Goal: Find specific page/section: Find specific page/section

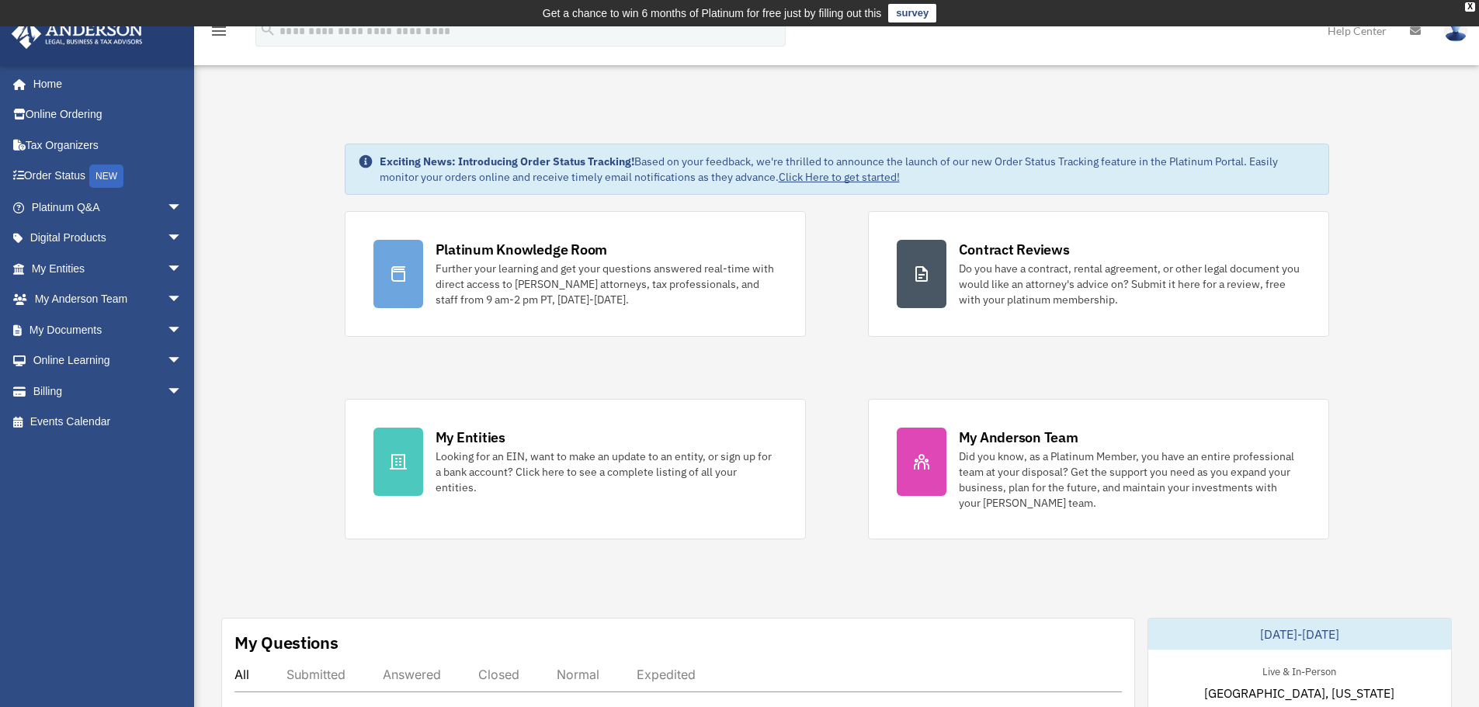
click at [836, 376] on div "Platinum Knowledge Room Further your learning and get your questions answered r…" at bounding box center [837, 375] width 985 height 328
click at [857, 371] on div "Platinum Knowledge Room Further your learning and get your questions answered r…" at bounding box center [837, 375] width 985 height 328
click at [849, 366] on div "Platinum Knowledge Room Further your learning and get your questions answered r…" at bounding box center [837, 375] width 985 height 328
click at [167, 201] on span "arrow_drop_down" at bounding box center [182, 208] width 31 height 32
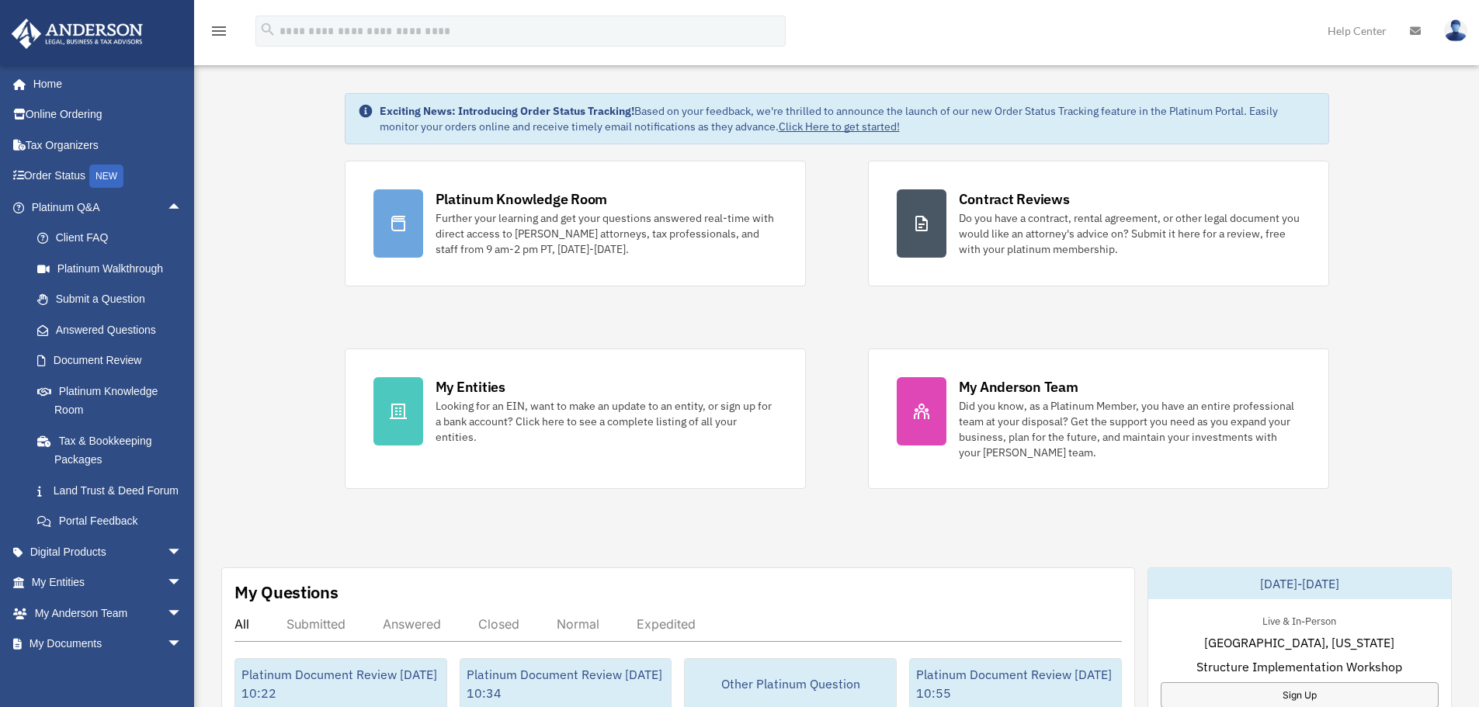
scroll to position [78, 0]
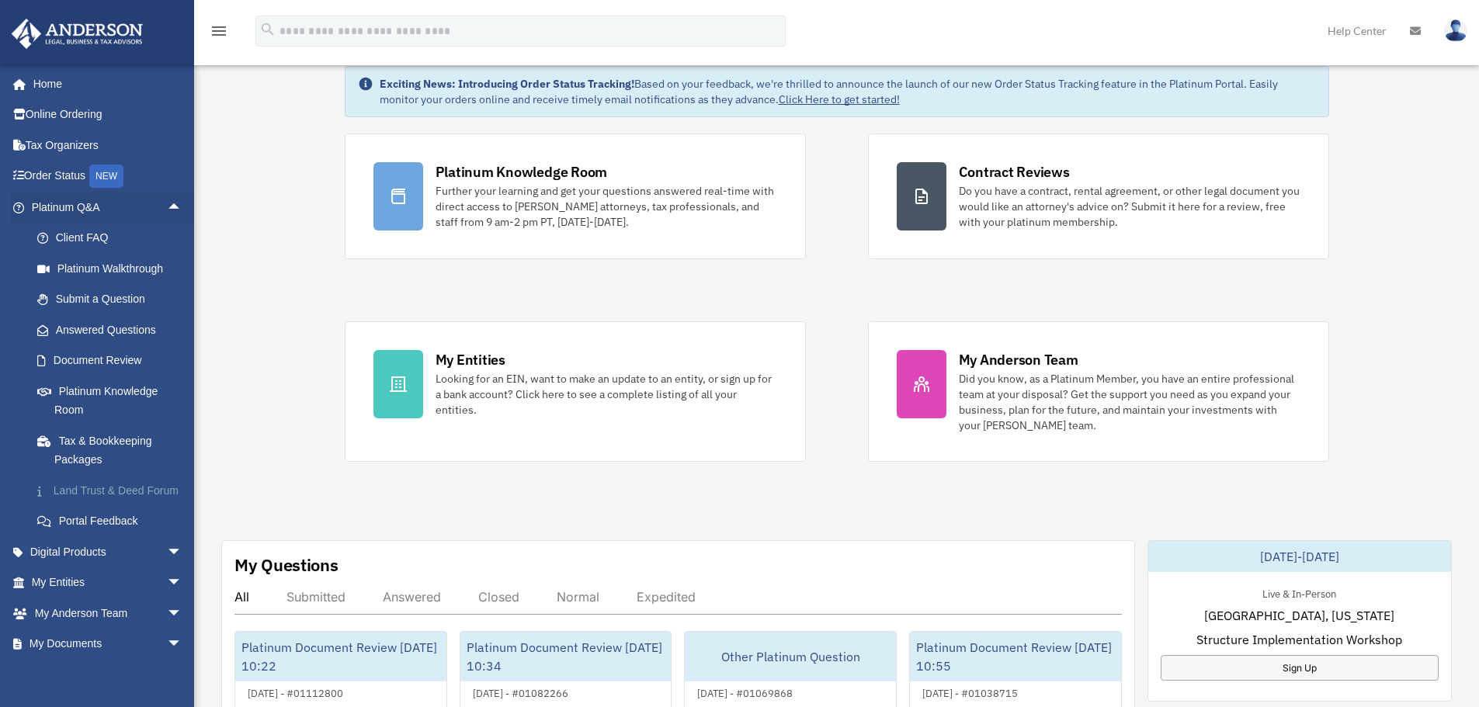
click at [112, 485] on link "Land Trust & Deed Forum" at bounding box center [114, 490] width 184 height 31
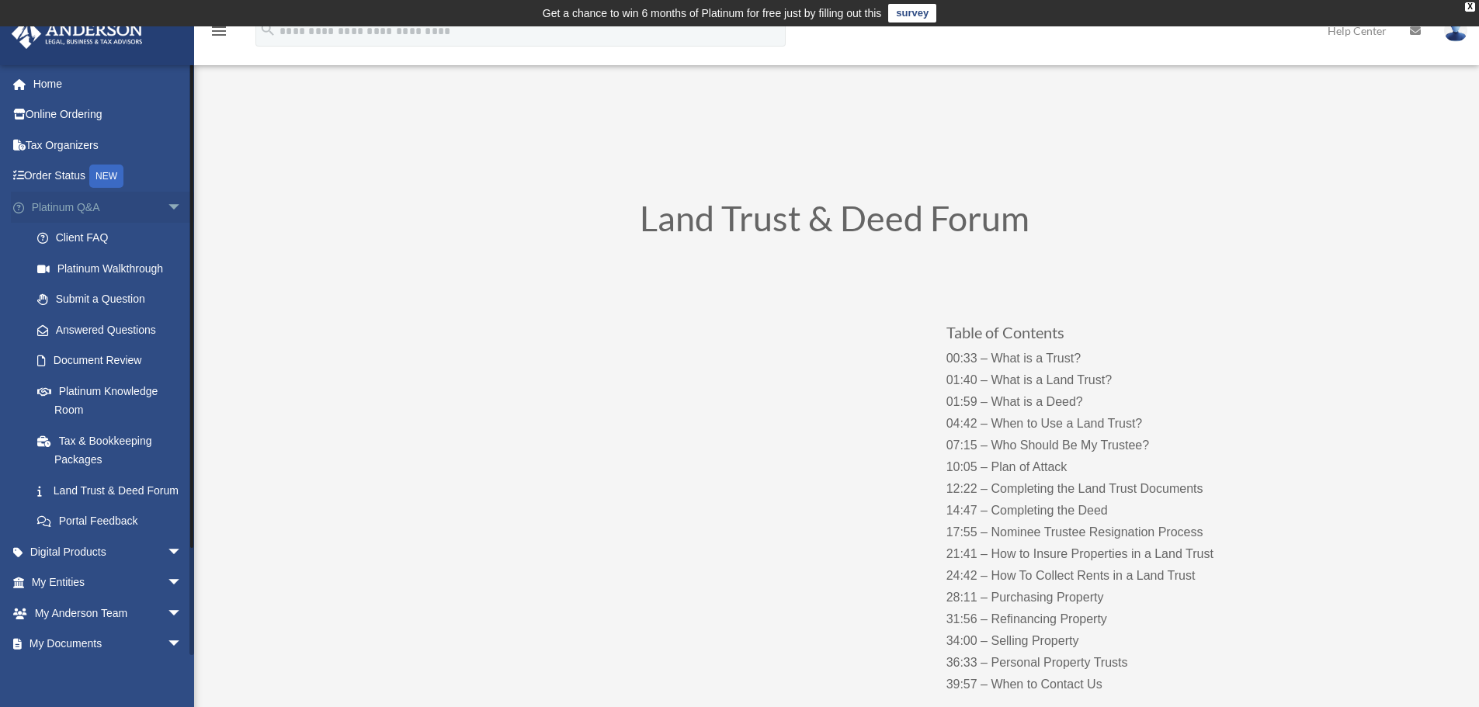
click at [167, 200] on span "arrow_drop_down" at bounding box center [182, 208] width 31 height 32
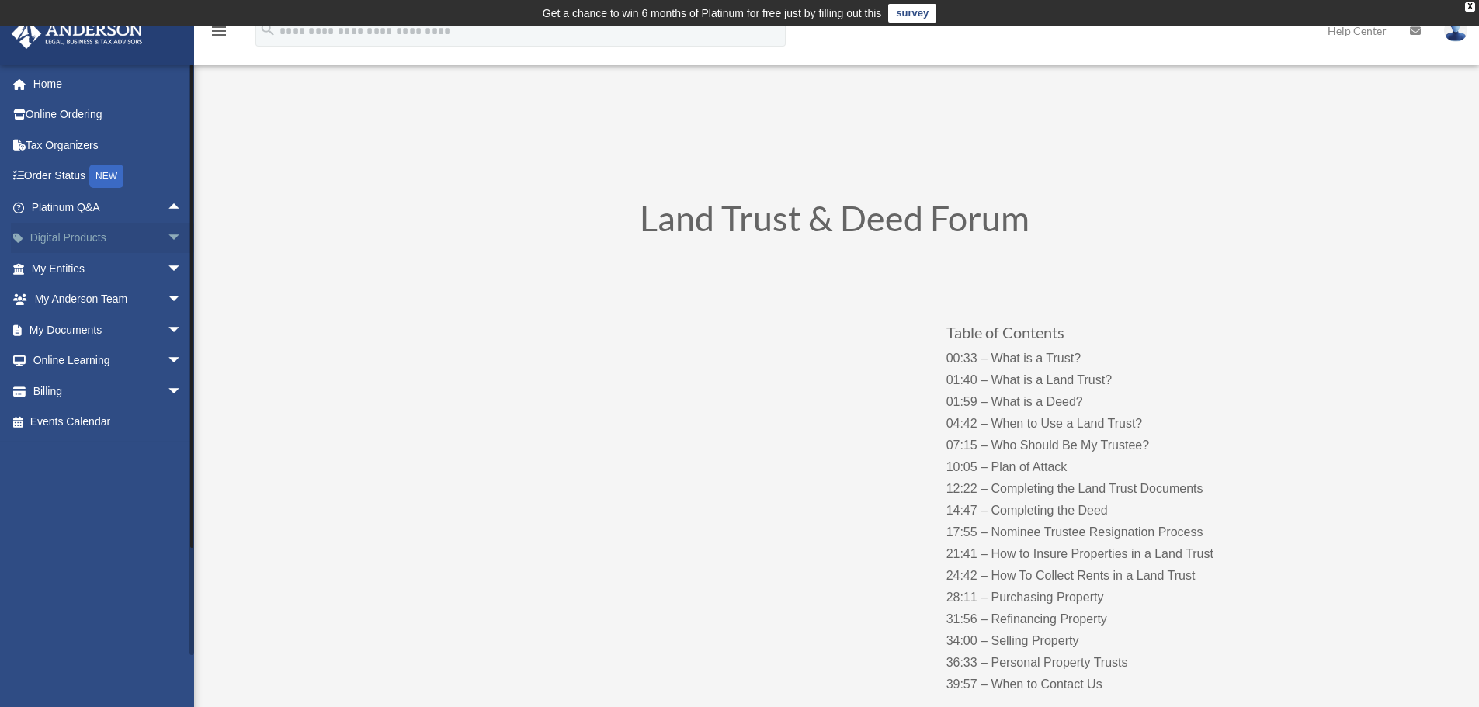
click at [167, 236] on span "arrow_drop_down" at bounding box center [182, 239] width 31 height 32
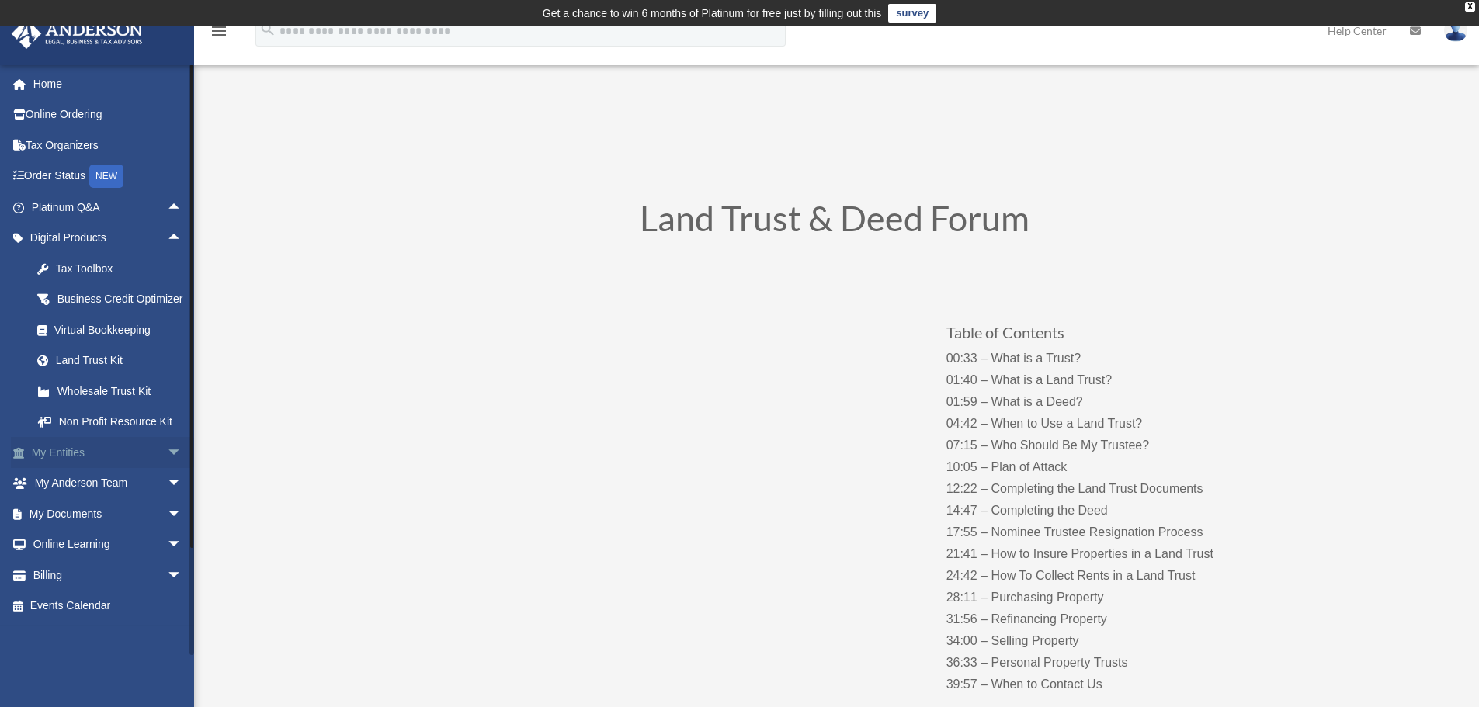
click at [167, 466] on span "arrow_drop_down" at bounding box center [182, 453] width 31 height 32
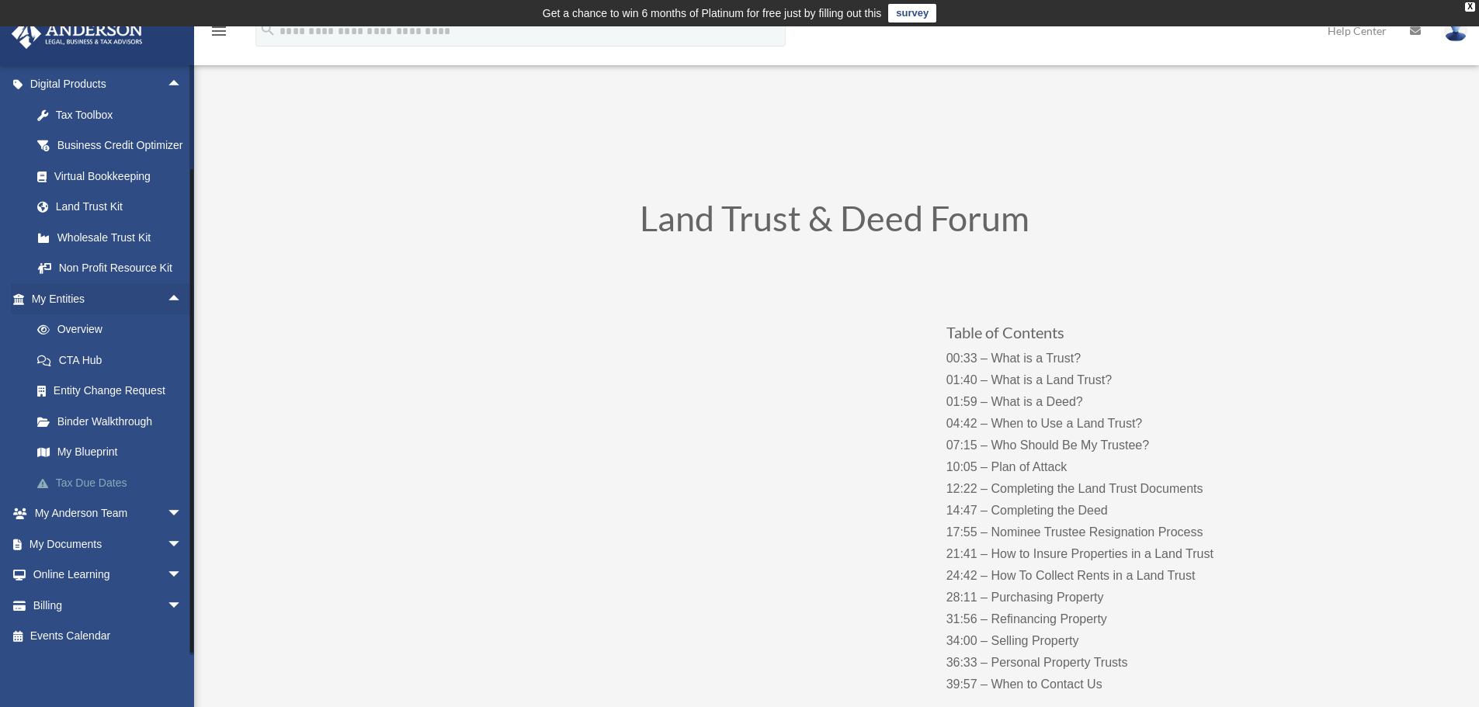
scroll to position [173, 0]
click at [167, 506] on span "arrow_drop_down" at bounding box center [182, 515] width 31 height 32
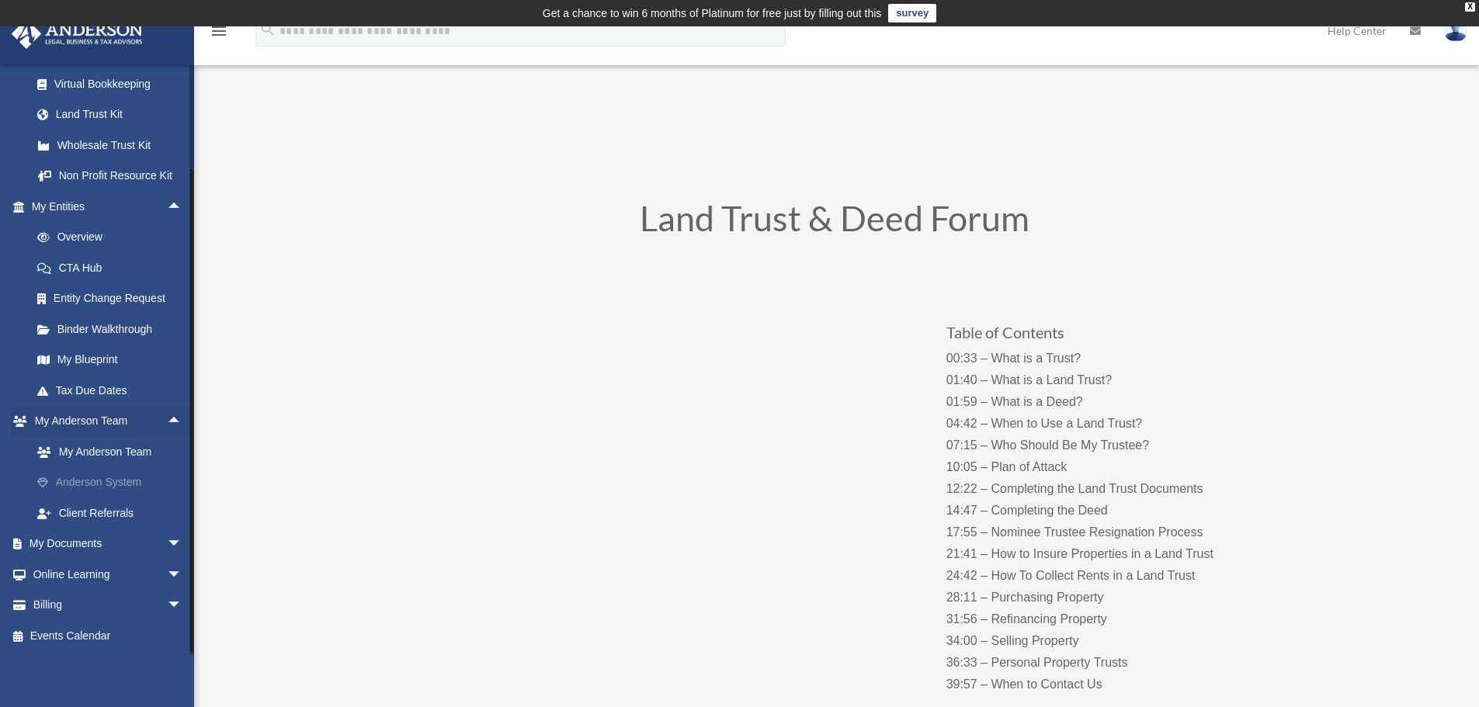
scroll to position [265, 0]
click at [167, 544] on span "arrow_drop_down" at bounding box center [182, 545] width 31 height 32
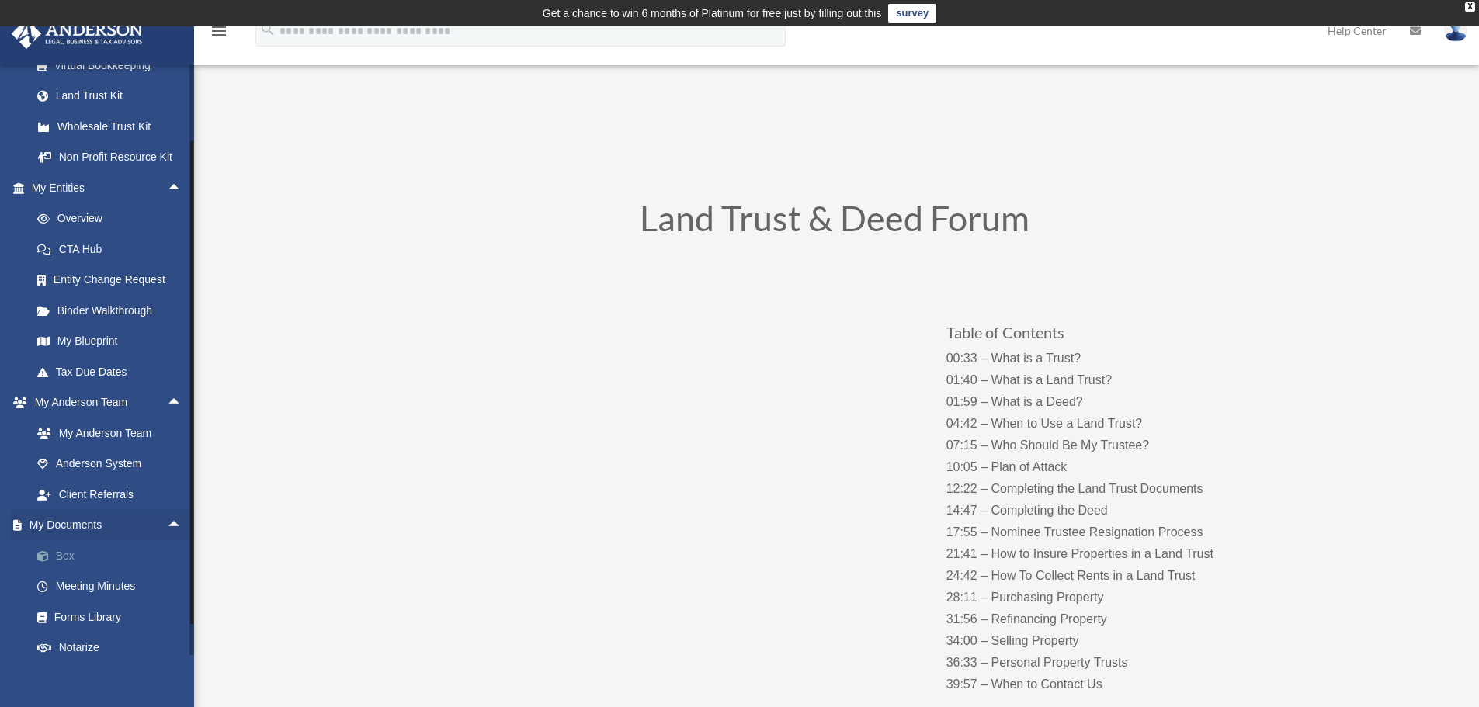
scroll to position [387, 0]
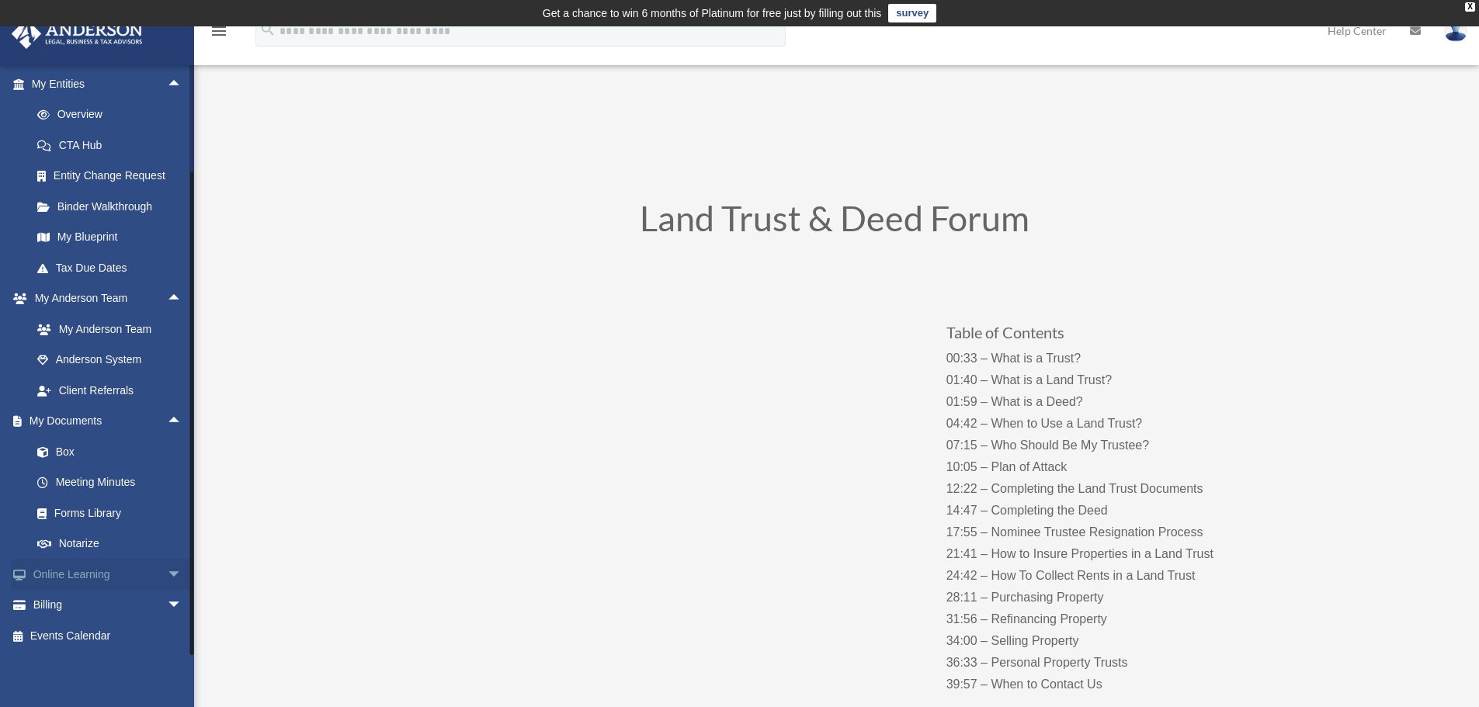
click at [167, 577] on span "arrow_drop_down" at bounding box center [182, 575] width 31 height 32
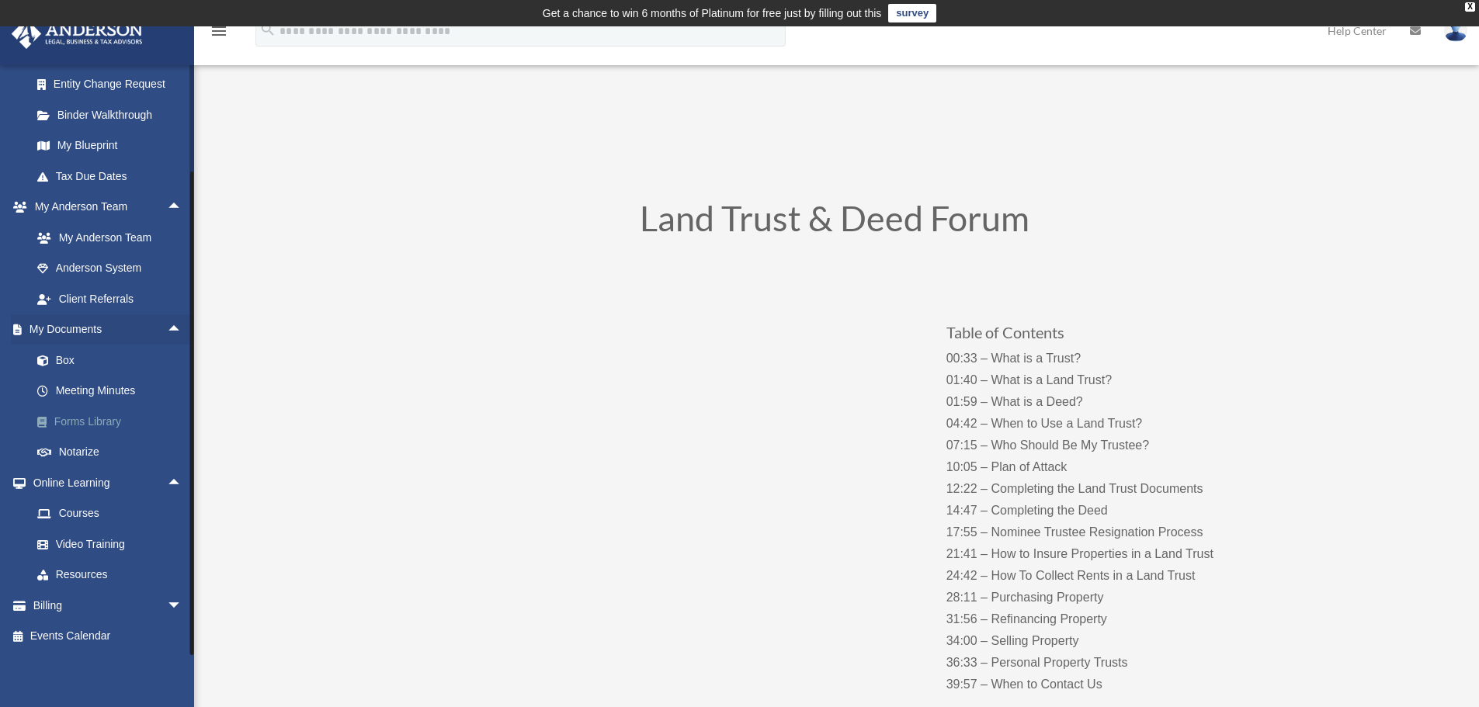
scroll to position [14, 0]
